Goal: Obtain resource: Obtain resource

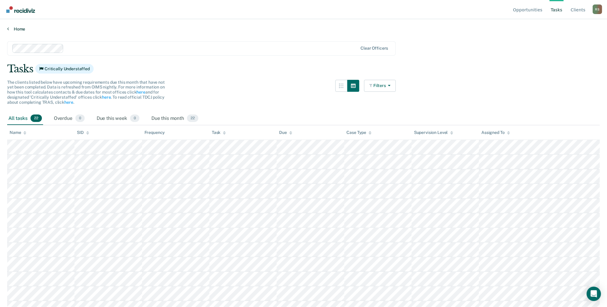
click at [8, 31] on icon at bounding box center [8, 28] width 2 height 5
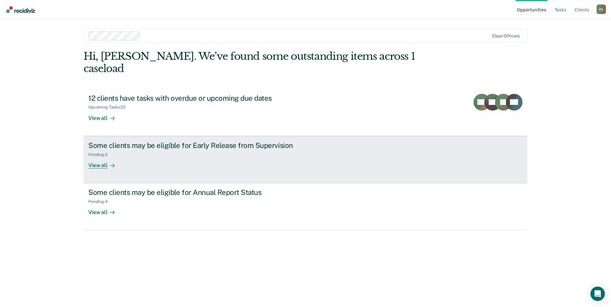
click at [126, 148] on div "Some clients may be eligible for Early Release from Supervision Pending : 2 Vie…" at bounding box center [200, 155] width 224 height 28
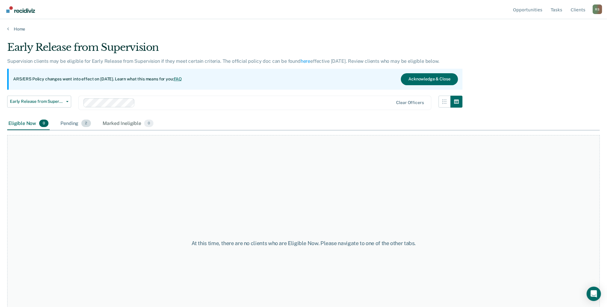
click at [72, 123] on div "Pending 2" at bounding box center [75, 123] width 33 height 13
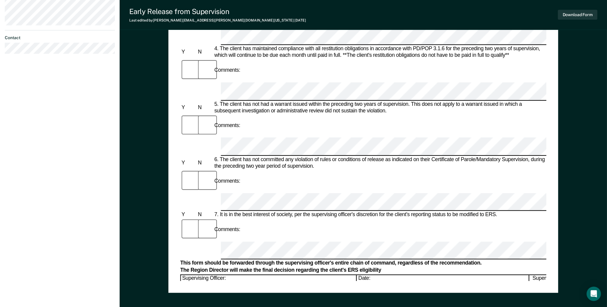
scroll to position [239, 0]
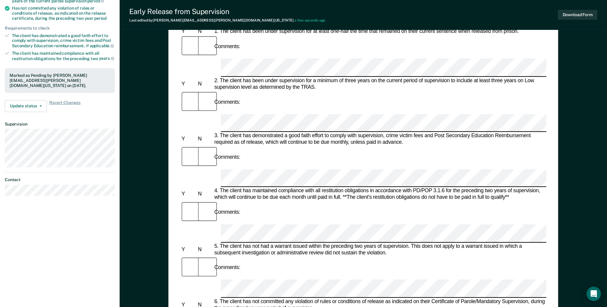
scroll to position [120, 0]
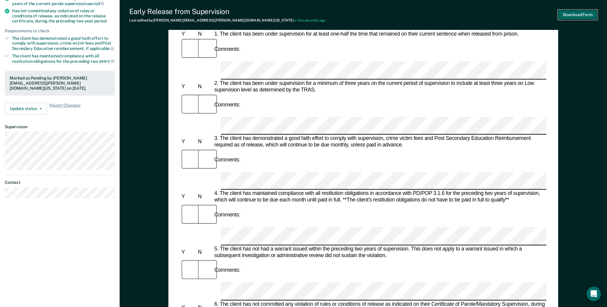
click at [561, 15] on button "Download Form" at bounding box center [578, 15] width 40 height 10
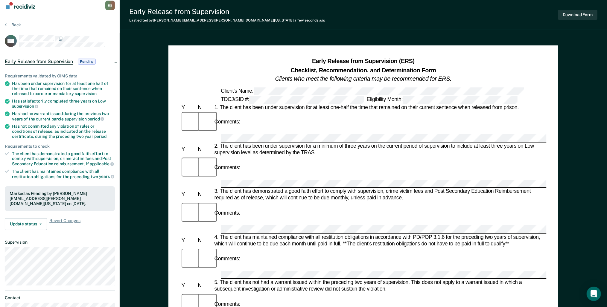
scroll to position [0, 0]
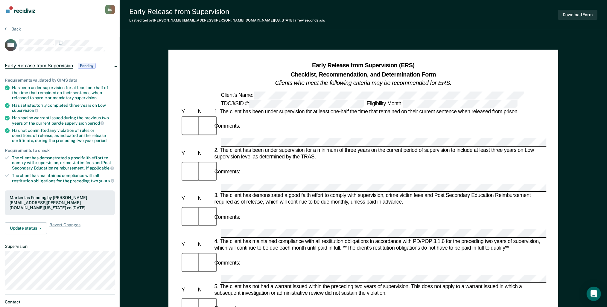
click at [15, 26] on section "Back AM Early Release from Supervision Pending Requirements validated by OIMS d…" at bounding box center [60, 174] width 120 height 311
click at [16, 29] on button "Back" at bounding box center [13, 28] width 16 height 5
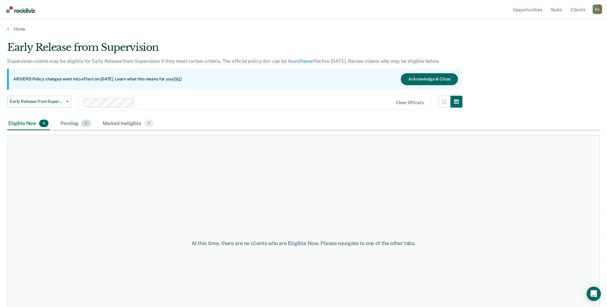
click at [71, 124] on div "Pending 2" at bounding box center [75, 123] width 33 height 13
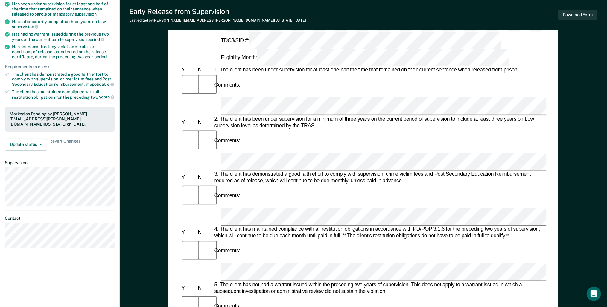
scroll to position [48, 0]
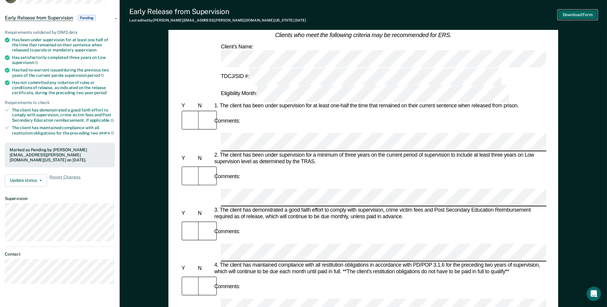
click at [566, 12] on button "Download Form" at bounding box center [578, 15] width 40 height 10
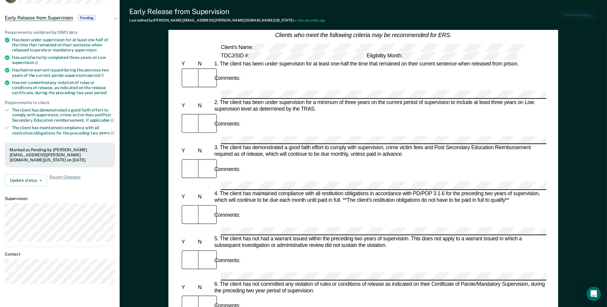
scroll to position [0, 0]
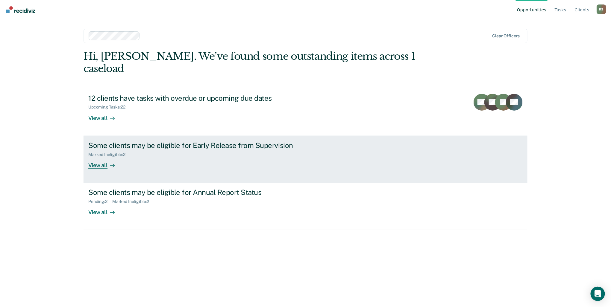
click at [111, 162] on div at bounding box center [110, 165] width 7 height 7
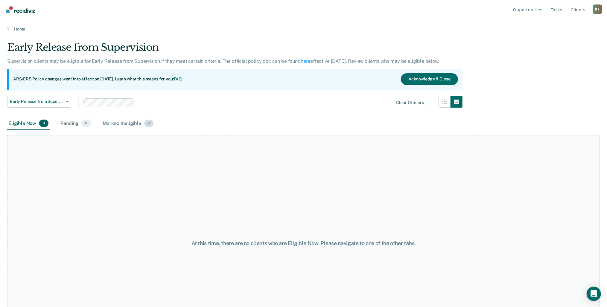
click at [135, 125] on div "Marked Ineligible 2" at bounding box center [128, 123] width 53 height 13
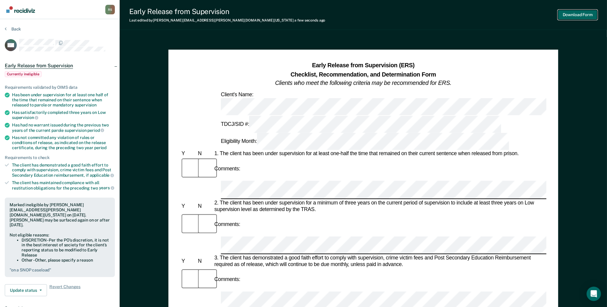
click at [569, 13] on button "Download Form" at bounding box center [578, 15] width 40 height 10
